Goal: Share content: Share content

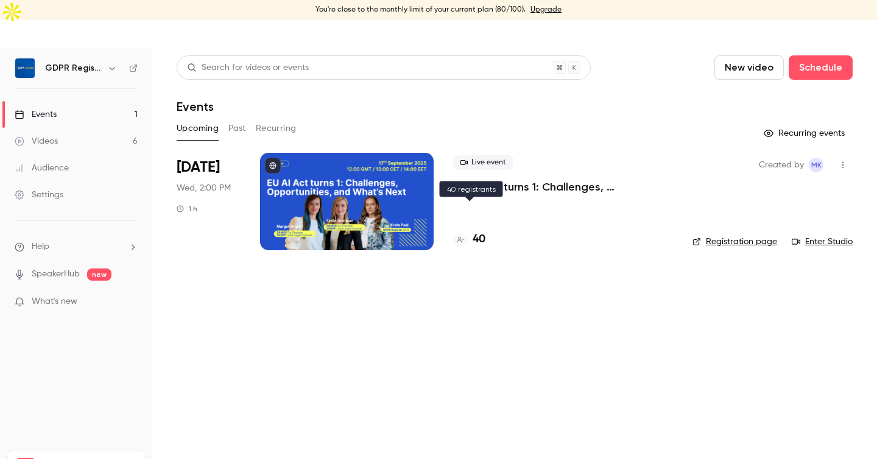
click at [462, 233] on div at bounding box center [460, 240] width 15 height 15
click at [372, 162] on div at bounding box center [347, 201] width 174 height 97
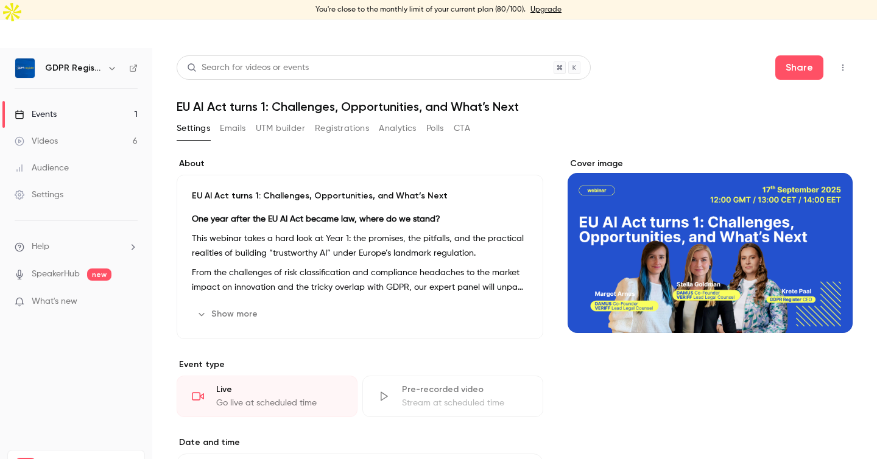
click at [348, 119] on button "Registrations" at bounding box center [342, 128] width 54 height 19
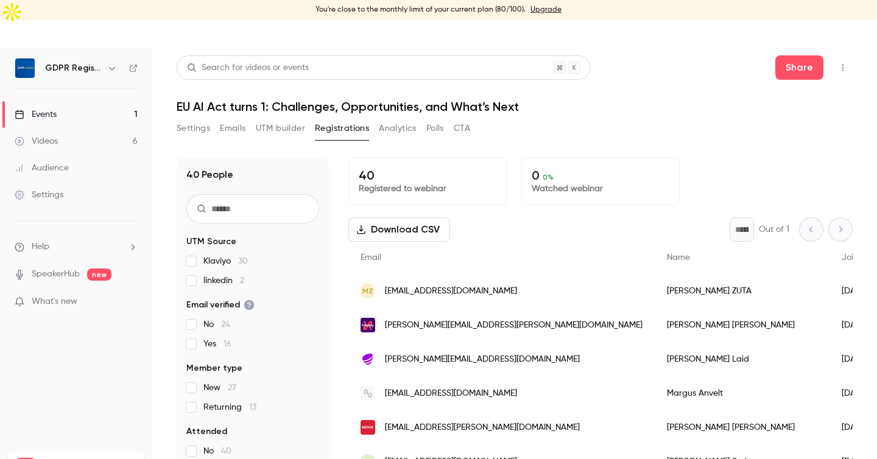
click at [284, 119] on button "UTM builder" at bounding box center [280, 128] width 49 height 19
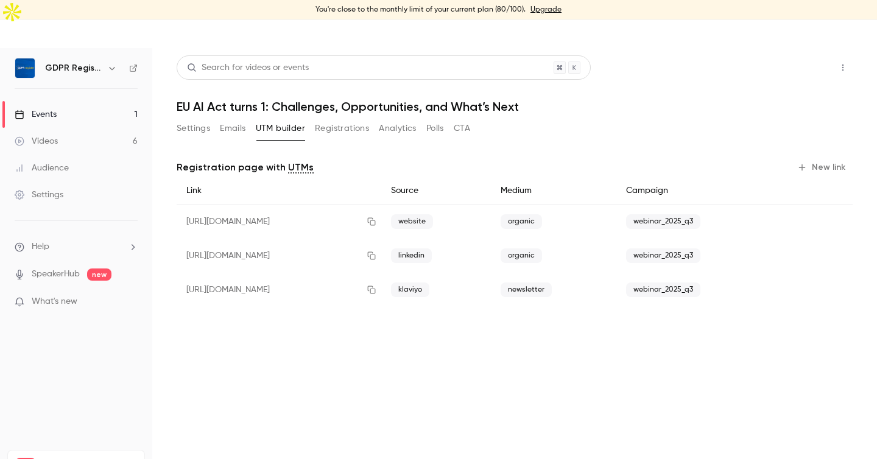
click at [805, 55] on button "Share" at bounding box center [799, 67] width 48 height 24
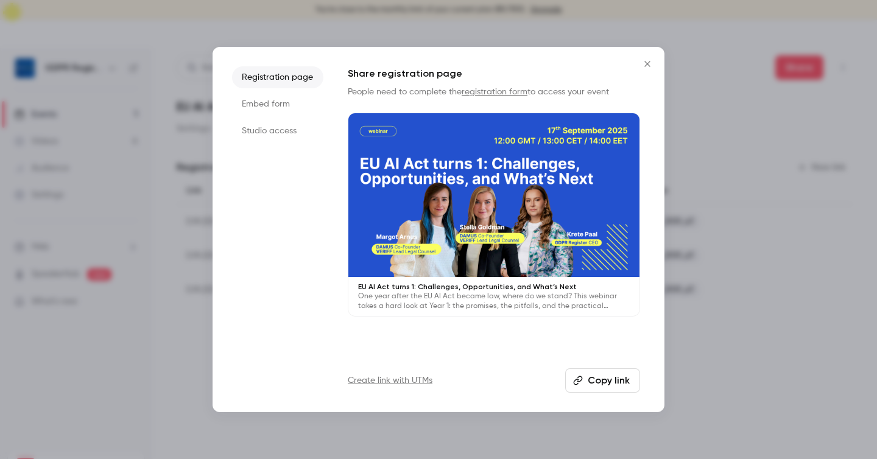
click at [611, 383] on button "Copy link" at bounding box center [602, 380] width 75 height 24
click at [650, 71] on button "Close" at bounding box center [647, 64] width 24 height 24
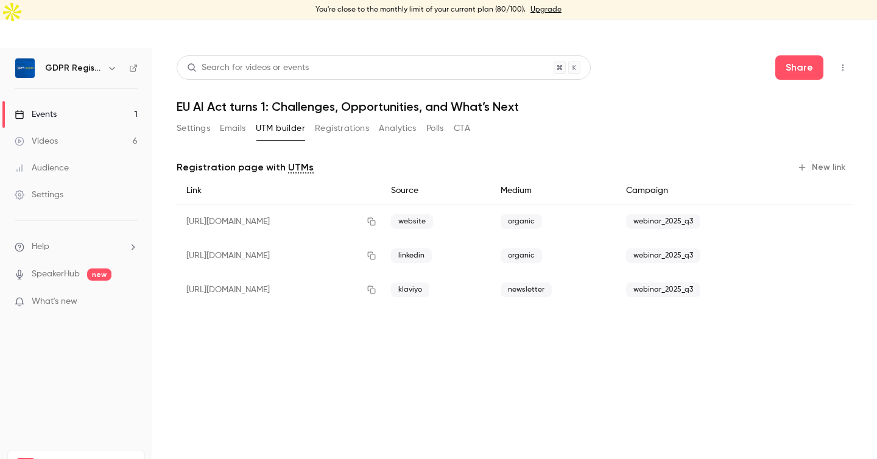
click at [360, 119] on button "Registrations" at bounding box center [342, 128] width 54 height 19
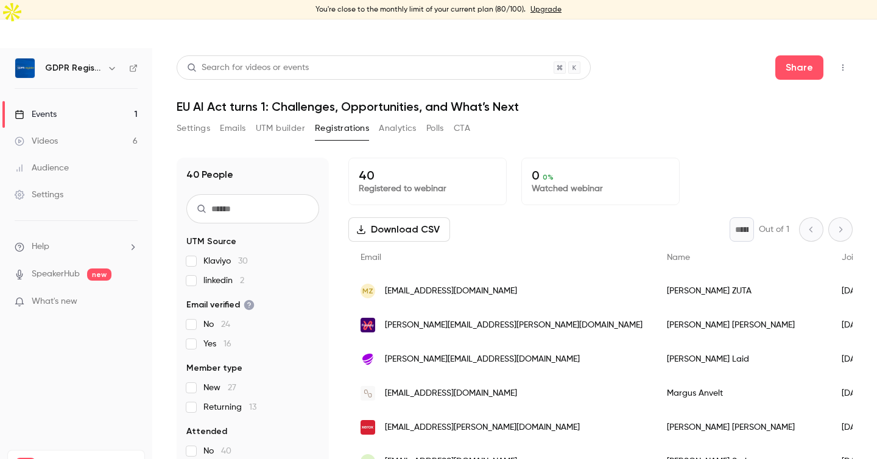
click at [282, 119] on button "UTM builder" at bounding box center [280, 128] width 49 height 19
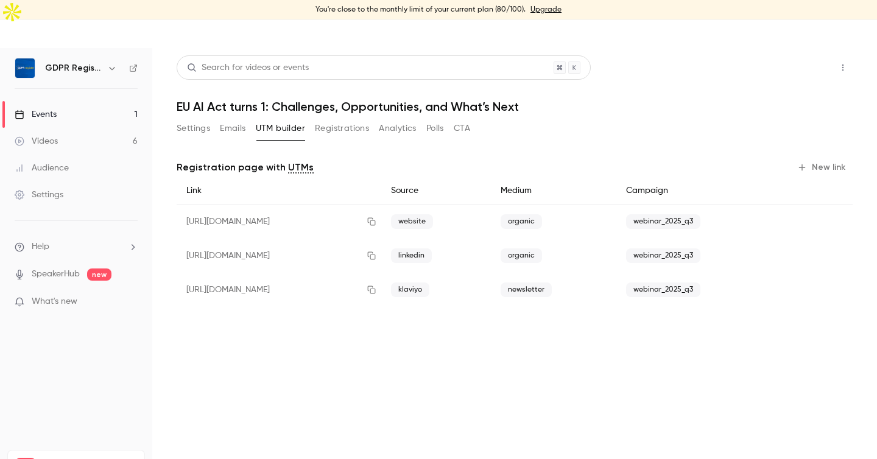
click at [808, 55] on button "Share" at bounding box center [799, 67] width 48 height 24
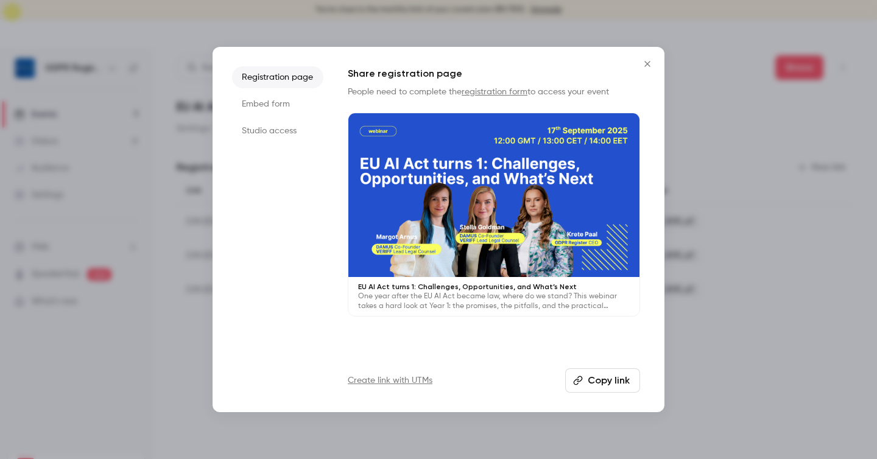
click at [589, 384] on button "Copy link" at bounding box center [602, 380] width 75 height 24
click at [650, 62] on icon "Close" at bounding box center [647, 64] width 15 height 10
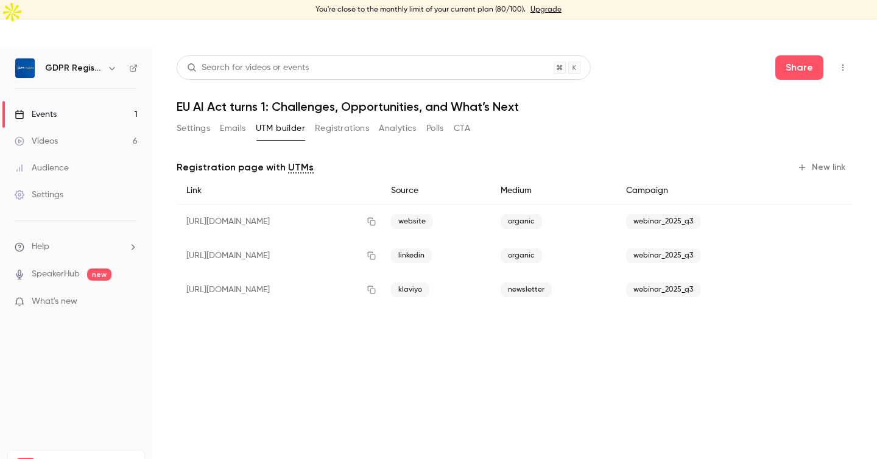
click at [273, 378] on main "Search for videos or events Share EU AI Act turns 1: Challenges, Opportunities,…" at bounding box center [514, 268] width 725 height 440
